Goal: Information Seeking & Learning: Check status

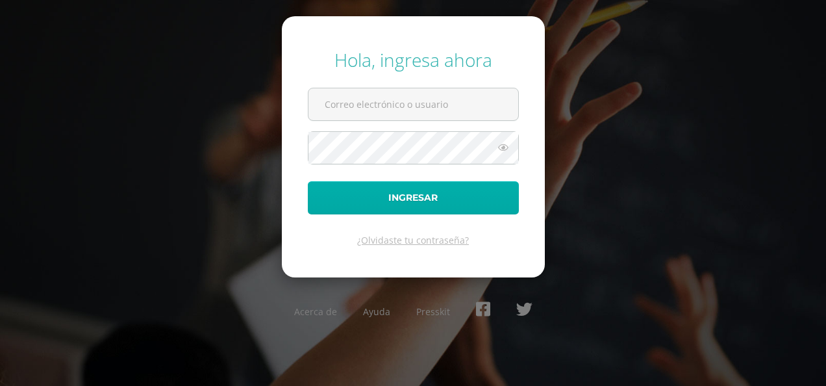
type input "[EMAIL_ADDRESS][DOMAIN_NAME]"
click at [392, 191] on button "Ingresar" at bounding box center [413, 197] width 211 height 33
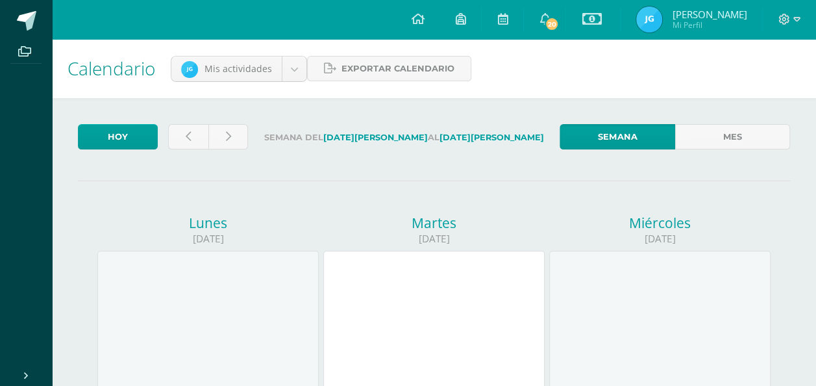
click at [662, 16] on img at bounding box center [649, 19] width 26 height 26
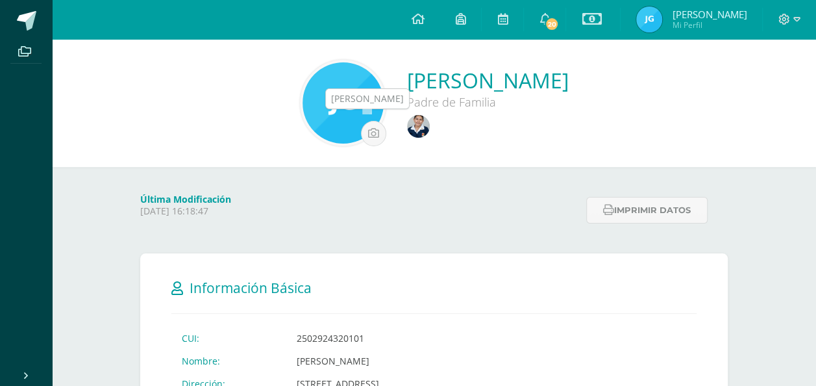
click at [407, 119] on img at bounding box center [418, 126] width 23 height 23
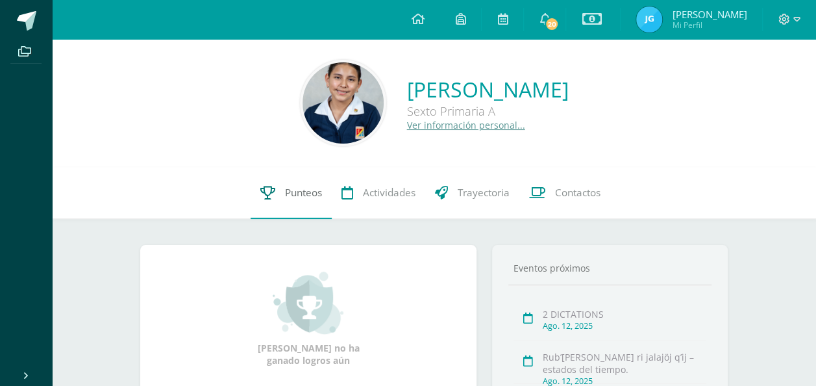
click at [284, 202] on link "Punteos" at bounding box center [291, 193] width 81 height 52
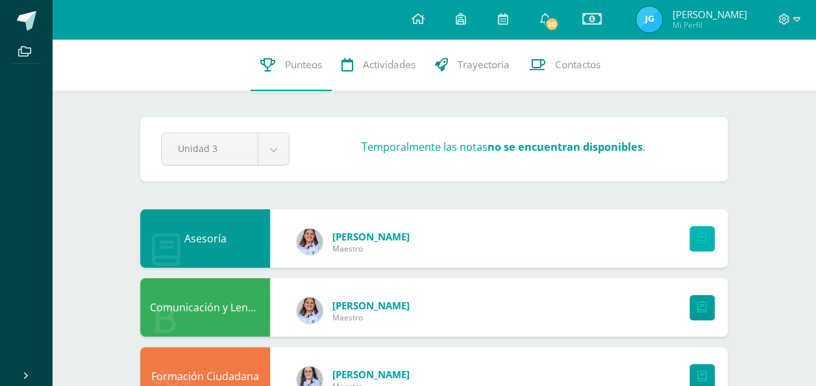
click at [689, 247] on link at bounding box center [701, 238] width 25 height 25
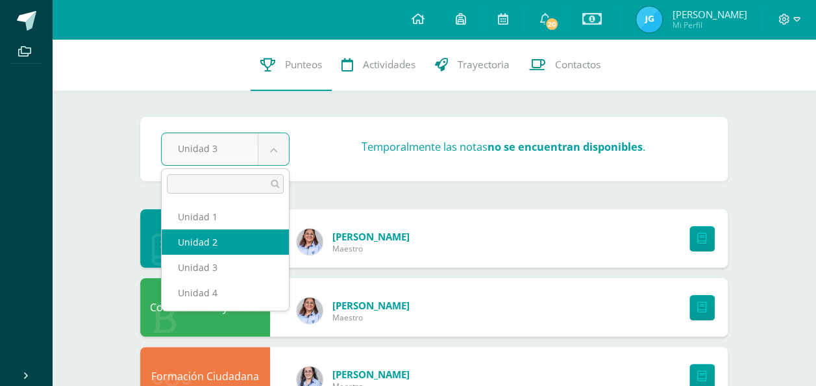
select select "Unidad 2"
